Goal: Task Accomplishment & Management: Manage account settings

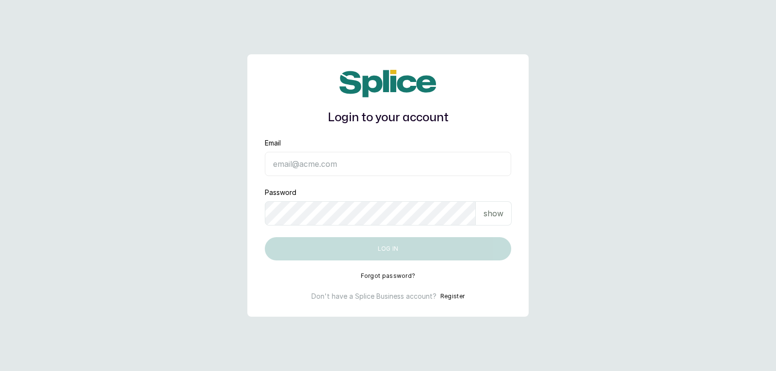
type input "[EMAIL_ADDRESS][DOMAIN_NAME]"
click at [494, 216] on p "show" at bounding box center [494, 214] width 20 height 12
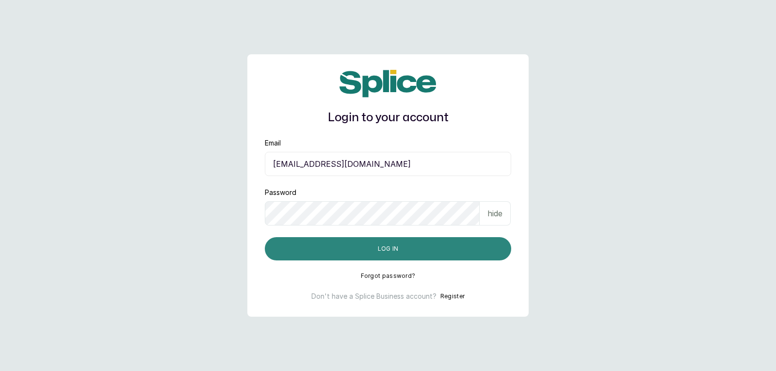
click at [478, 249] on button "Log in" at bounding box center [388, 248] width 247 height 23
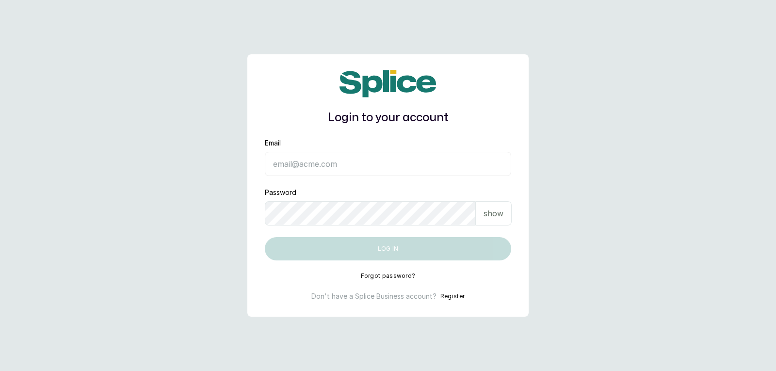
type input "[EMAIL_ADDRESS][DOMAIN_NAME]"
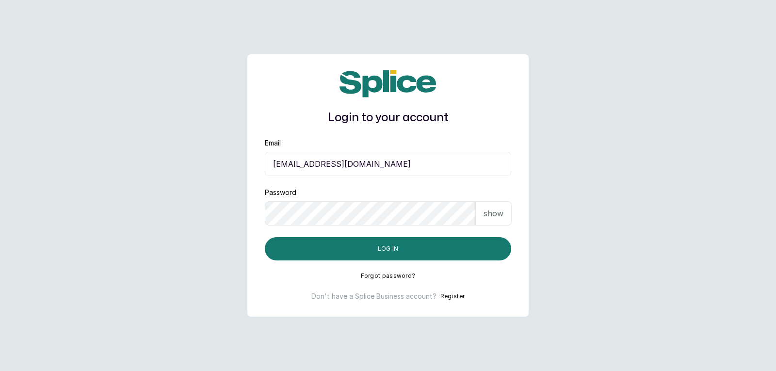
click at [491, 213] on p "show" at bounding box center [494, 214] width 20 height 12
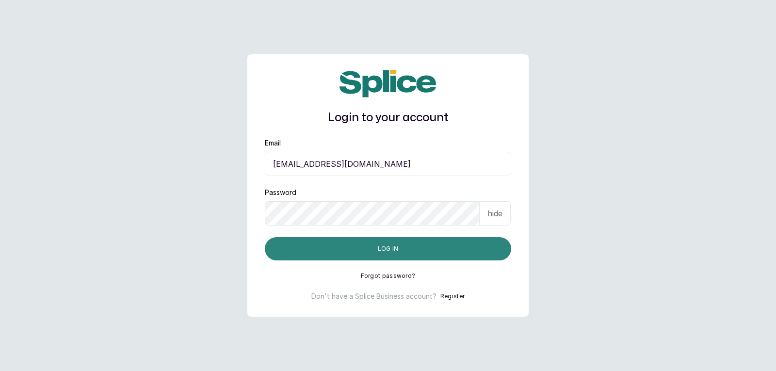
click at [472, 253] on button "Log in" at bounding box center [388, 248] width 247 height 23
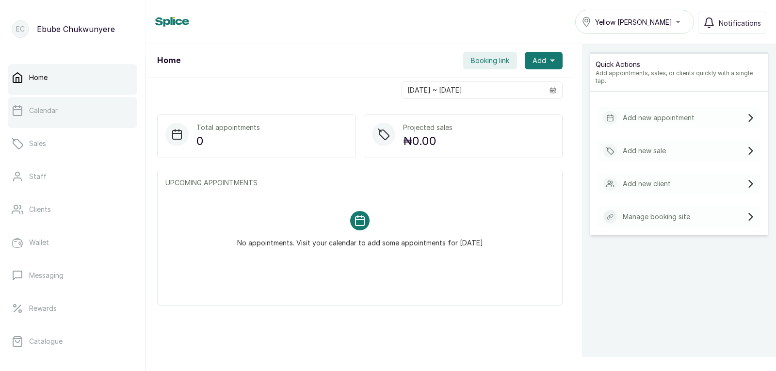
click at [68, 113] on link "Calendar" at bounding box center [73, 110] width 130 height 27
